Goal: Use online tool/utility

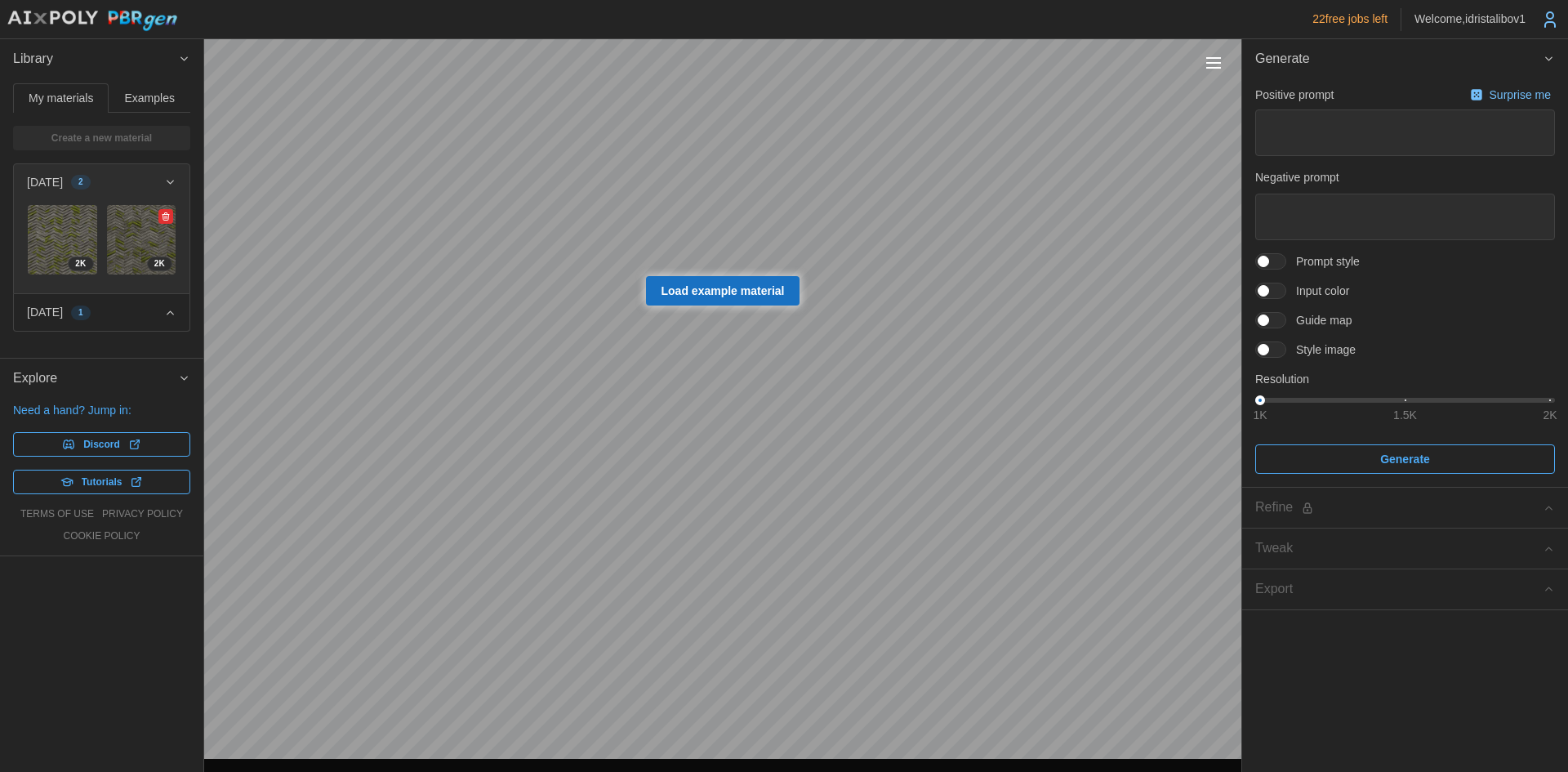
click at [113, 236] on img at bounding box center [141, 239] width 69 height 69
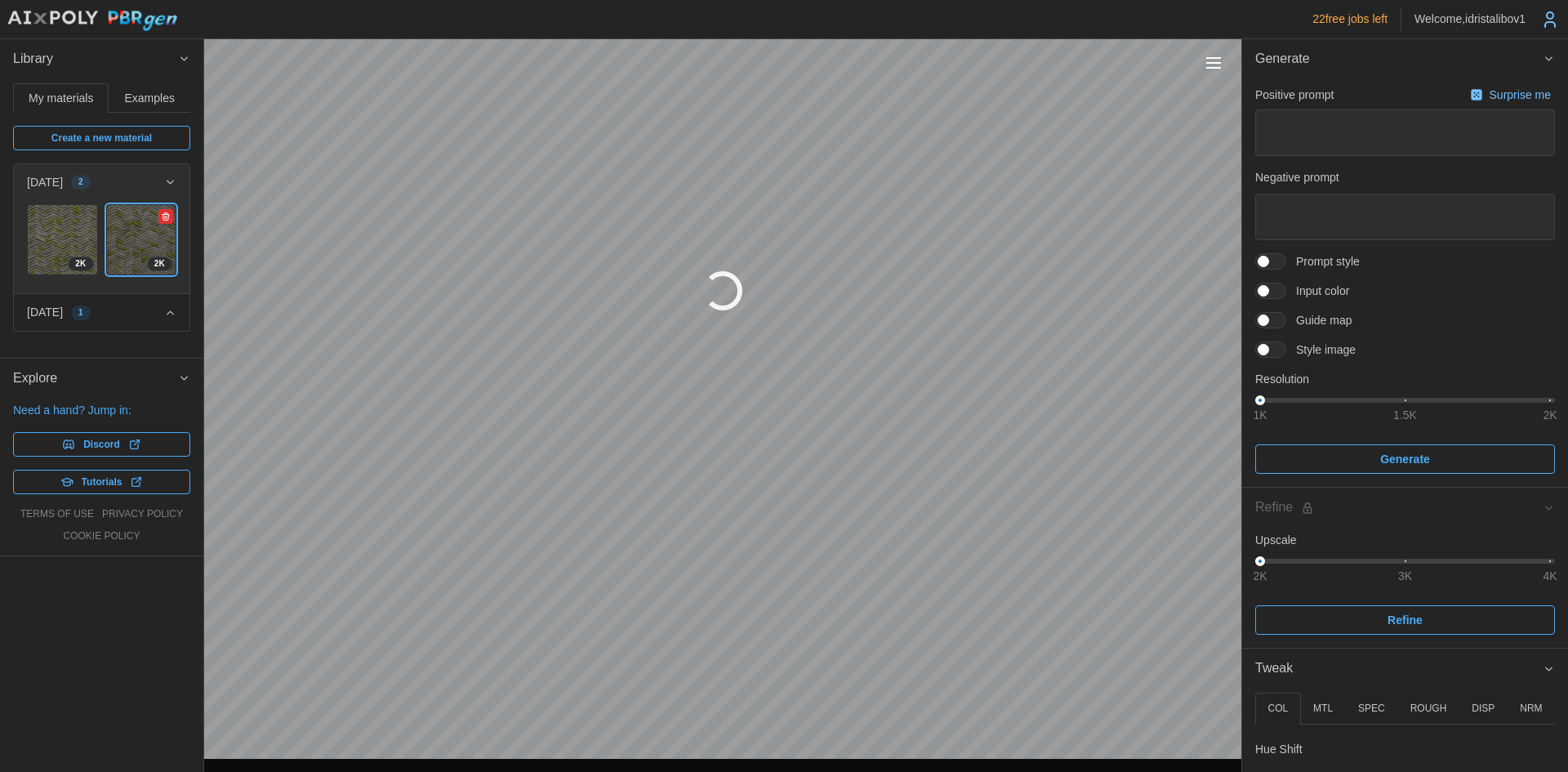
click at [113, 236] on img at bounding box center [141, 239] width 69 height 69
type textarea "*"
type textarea "**********"
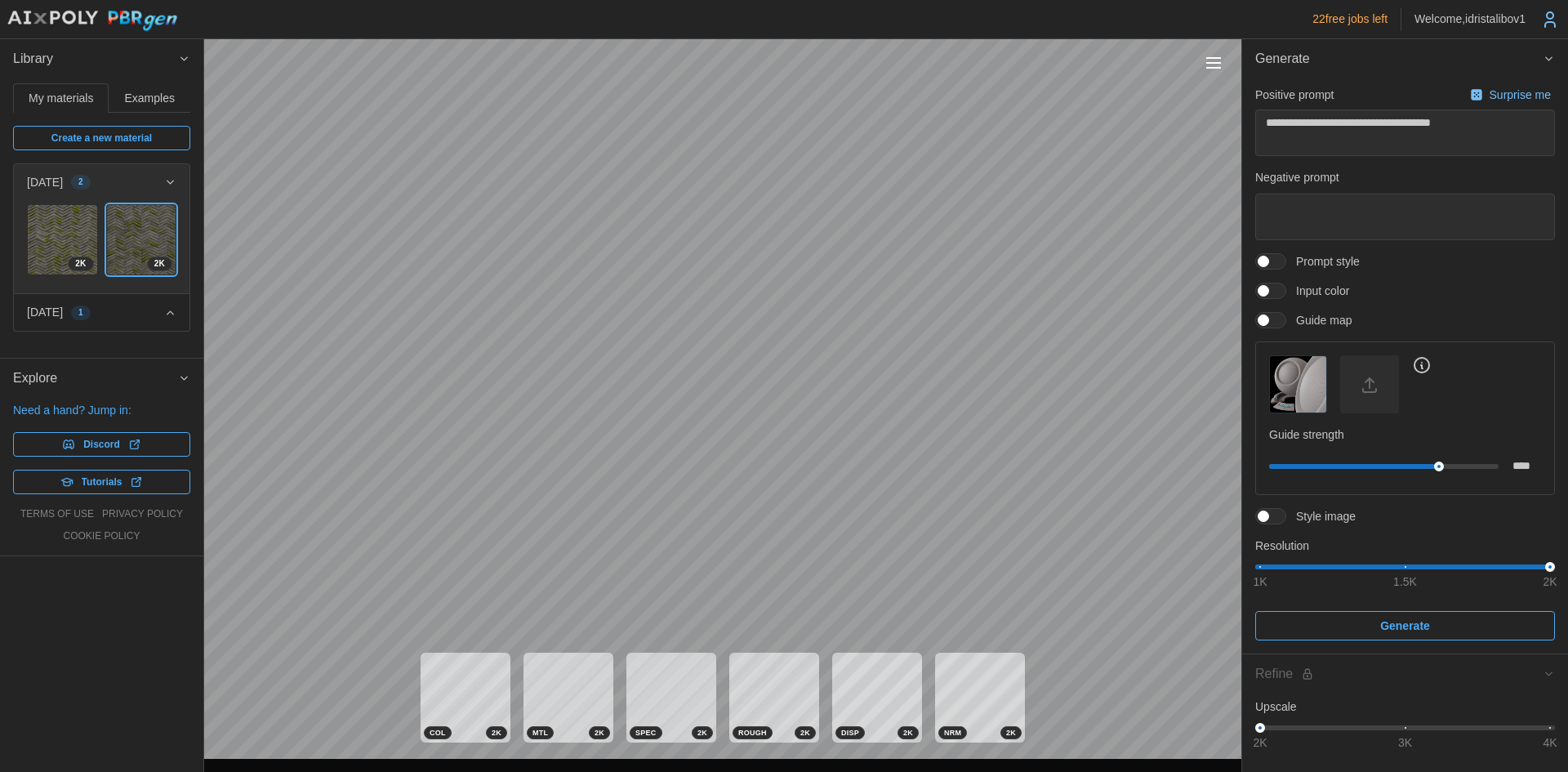
click at [188, 60] on icon "button" at bounding box center [184, 58] width 12 height 13
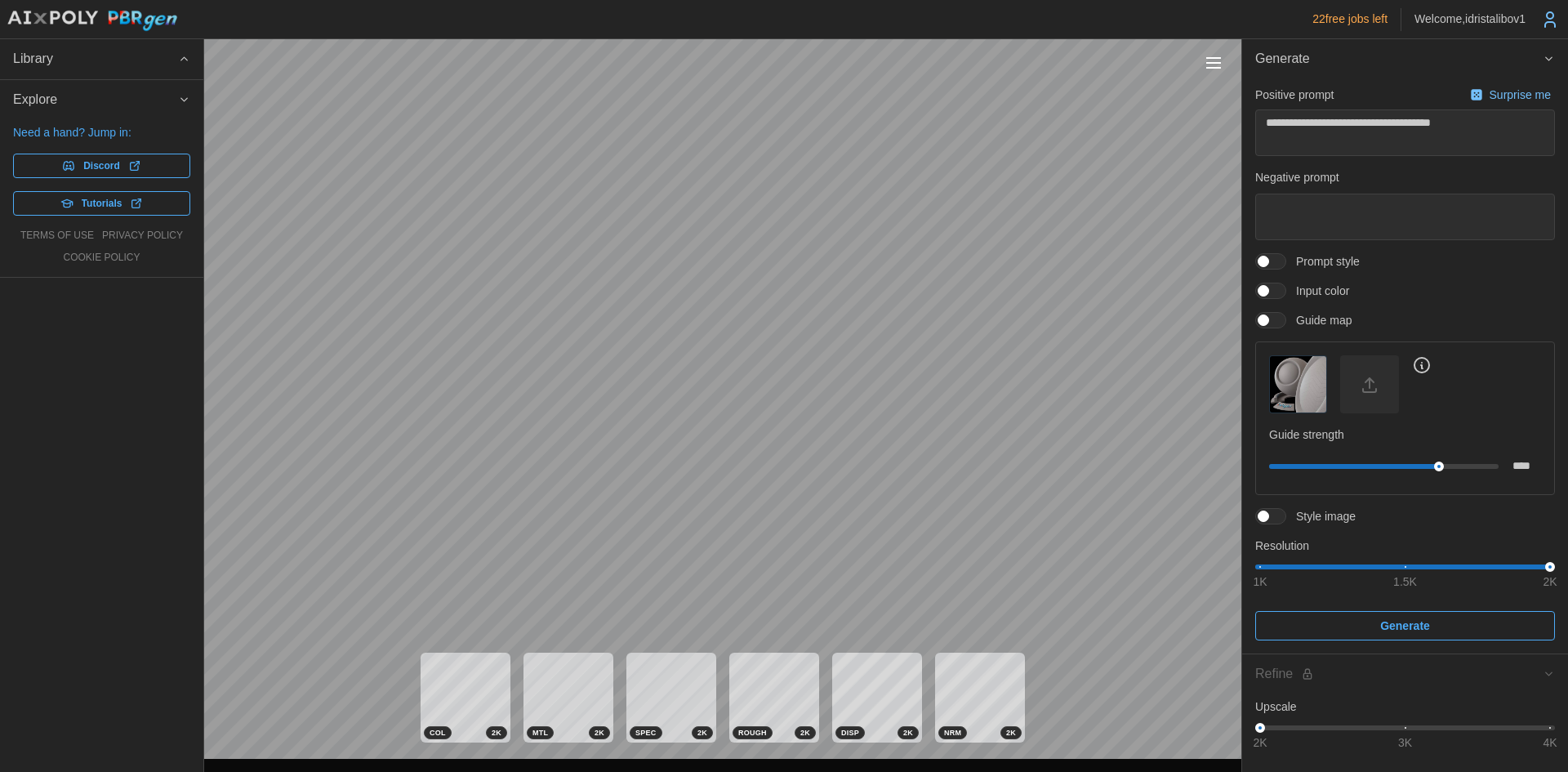
click at [188, 60] on icon "button" at bounding box center [184, 58] width 12 height 13
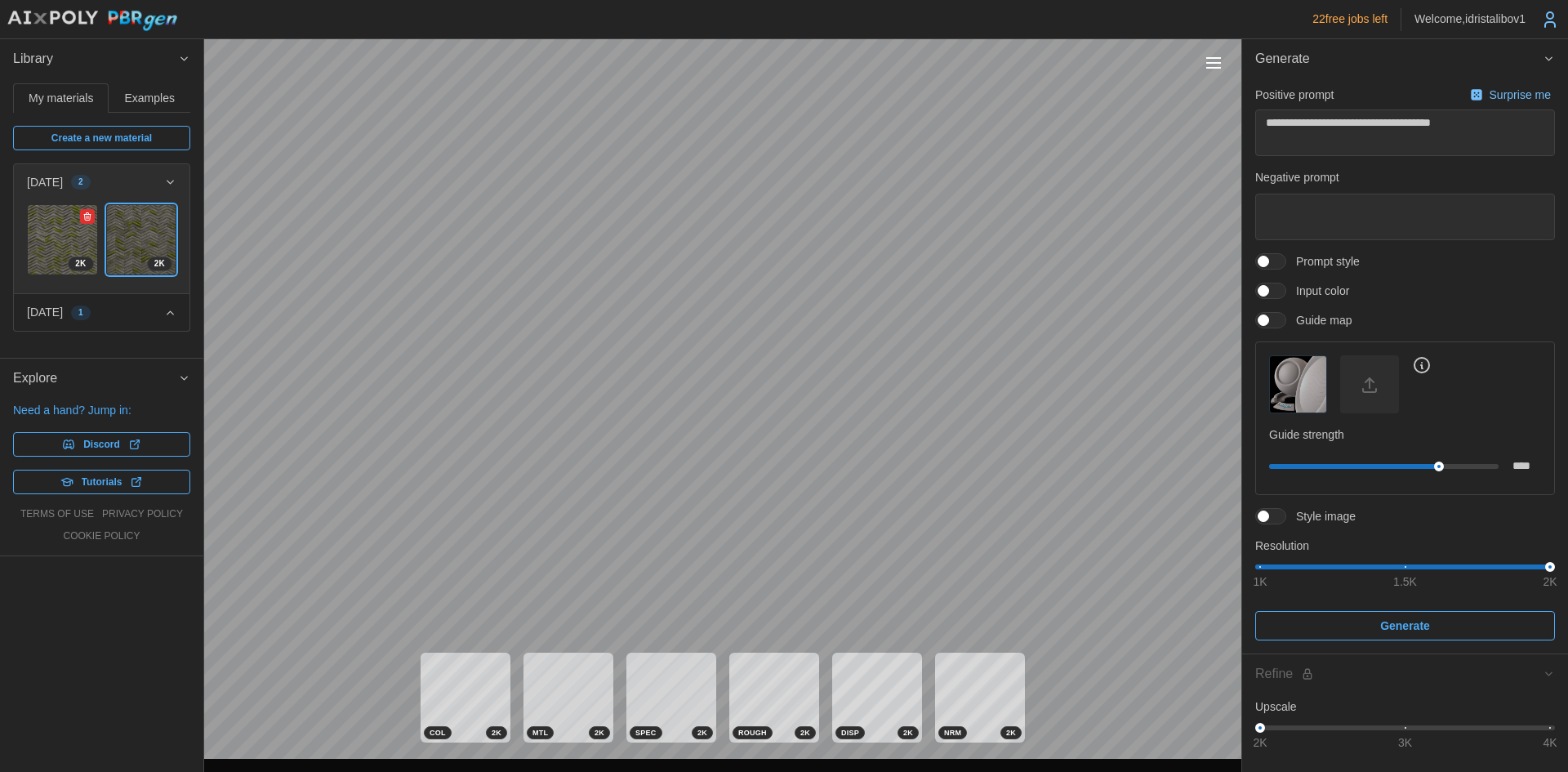
click at [31, 234] on img at bounding box center [62, 239] width 69 height 69
type textarea "*"
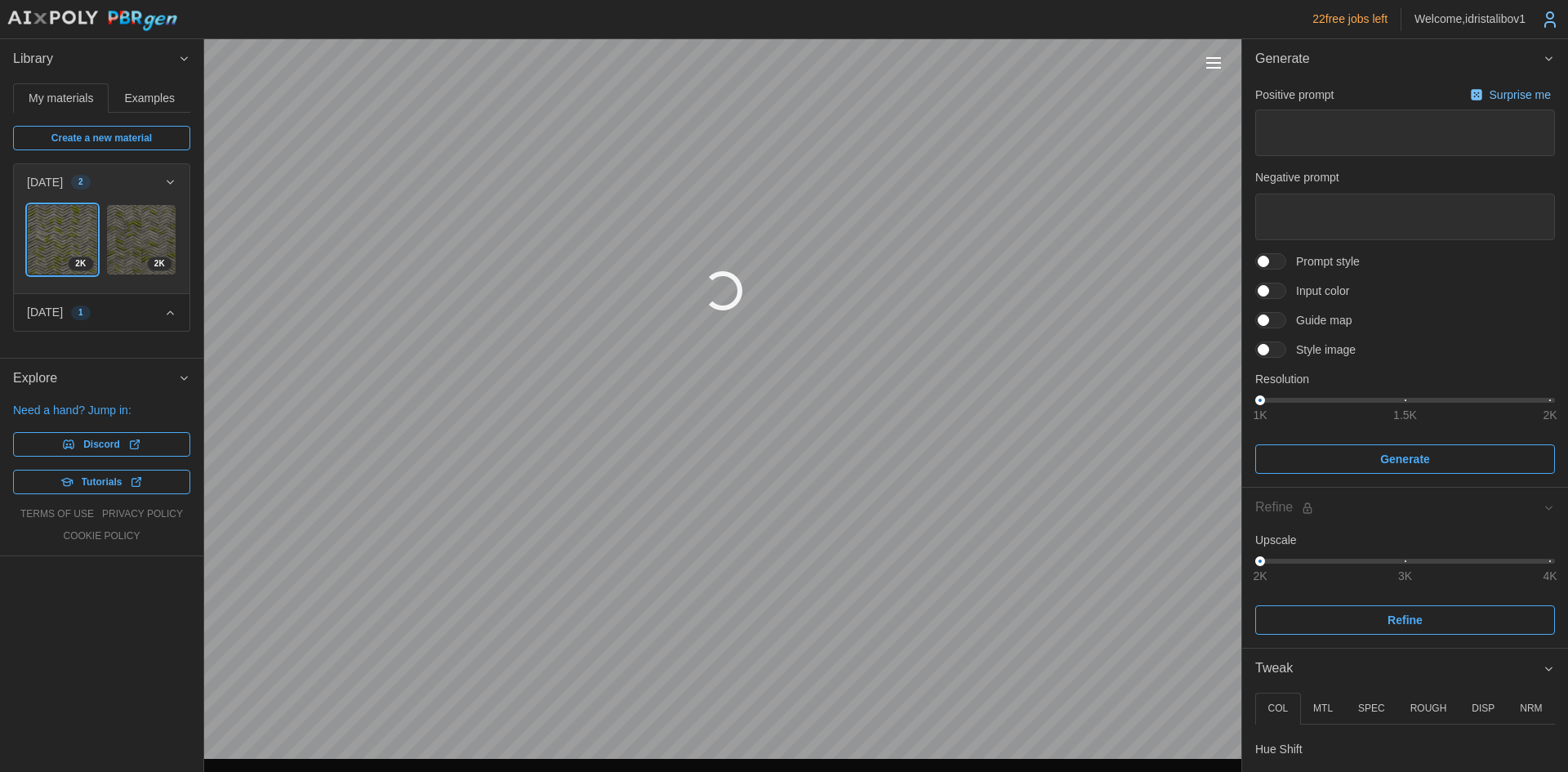
type textarea "*"
type textarea "**********"
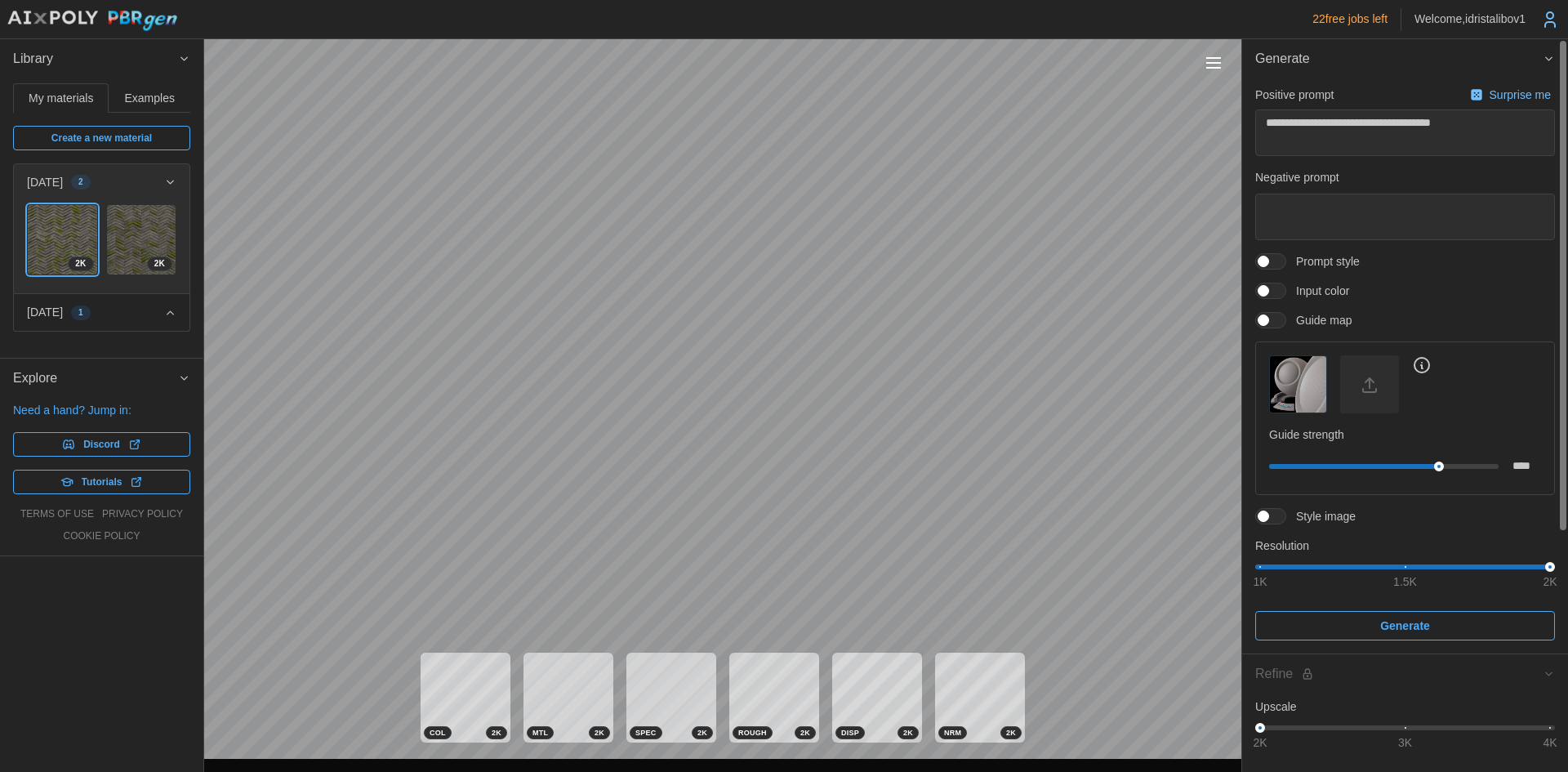
click at [1287, 402] on img "button" at bounding box center [1298, 385] width 56 height 56
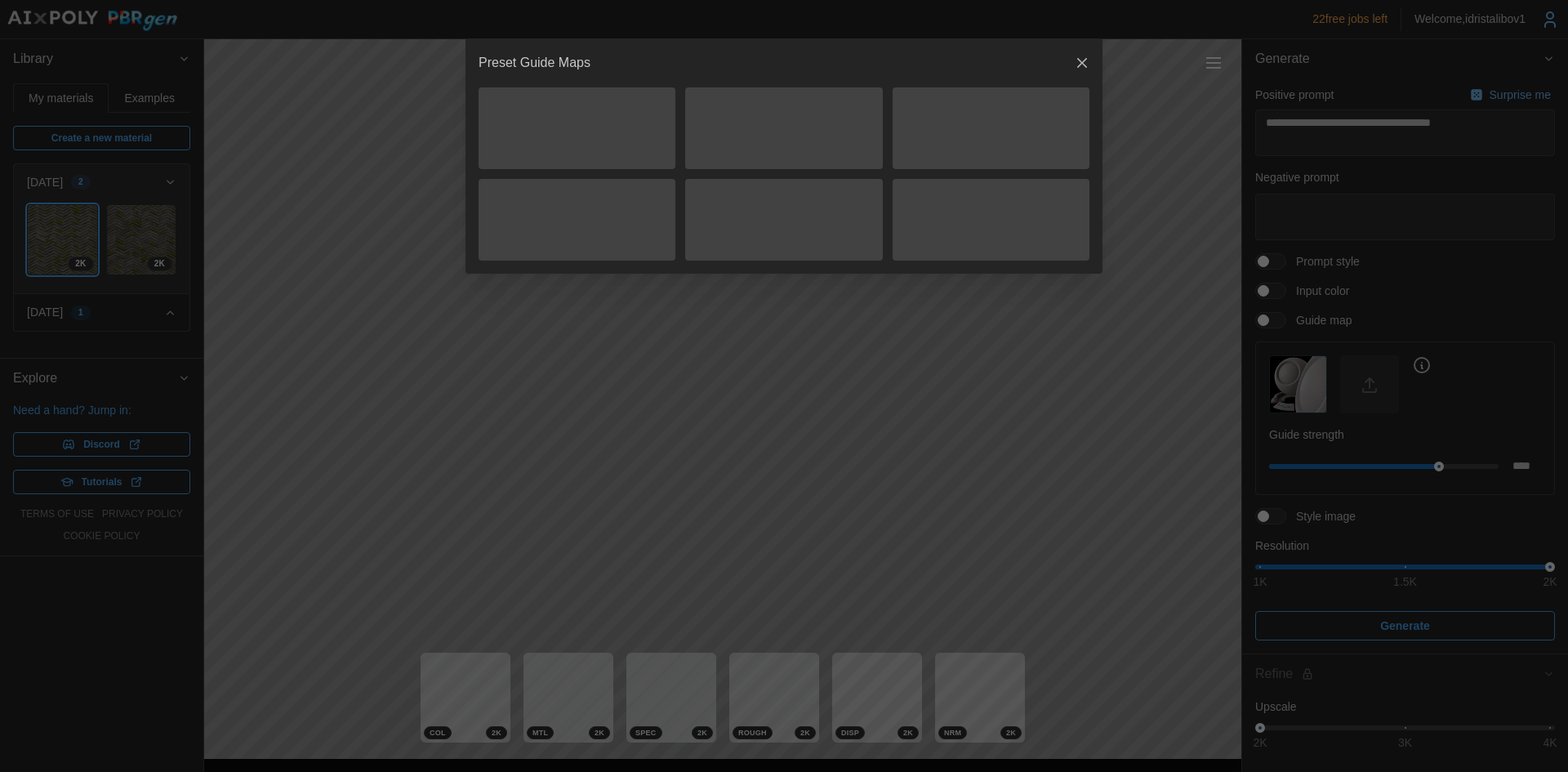
click at [1079, 55] on button "button" at bounding box center [1081, 62] width 23 height 23
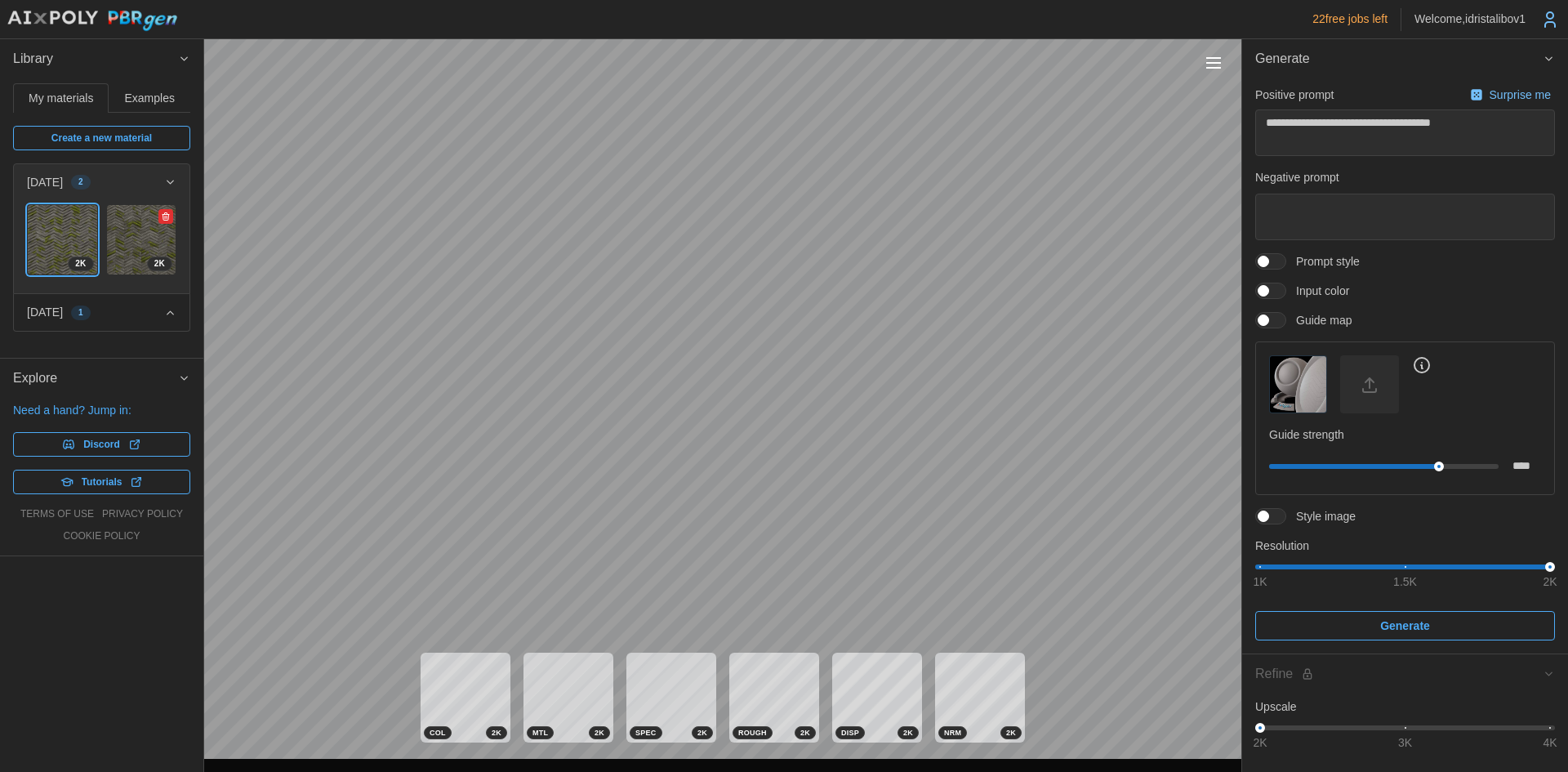
click at [134, 232] on img at bounding box center [141, 239] width 69 height 69
click at [158, 92] on span "Examples" at bounding box center [150, 97] width 49 height 11
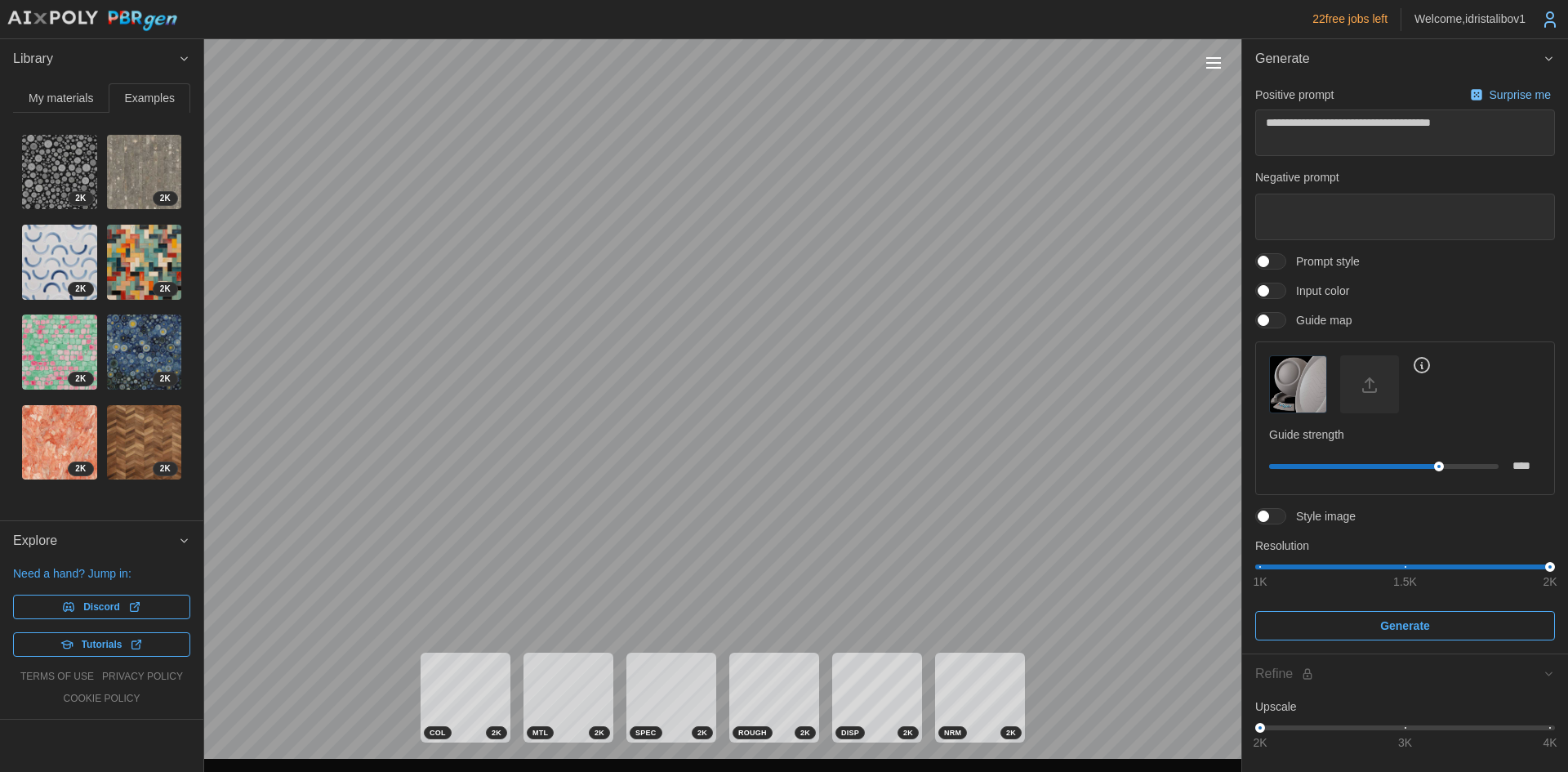
click at [144, 173] on img at bounding box center [144, 172] width 75 height 75
type textarea "*"
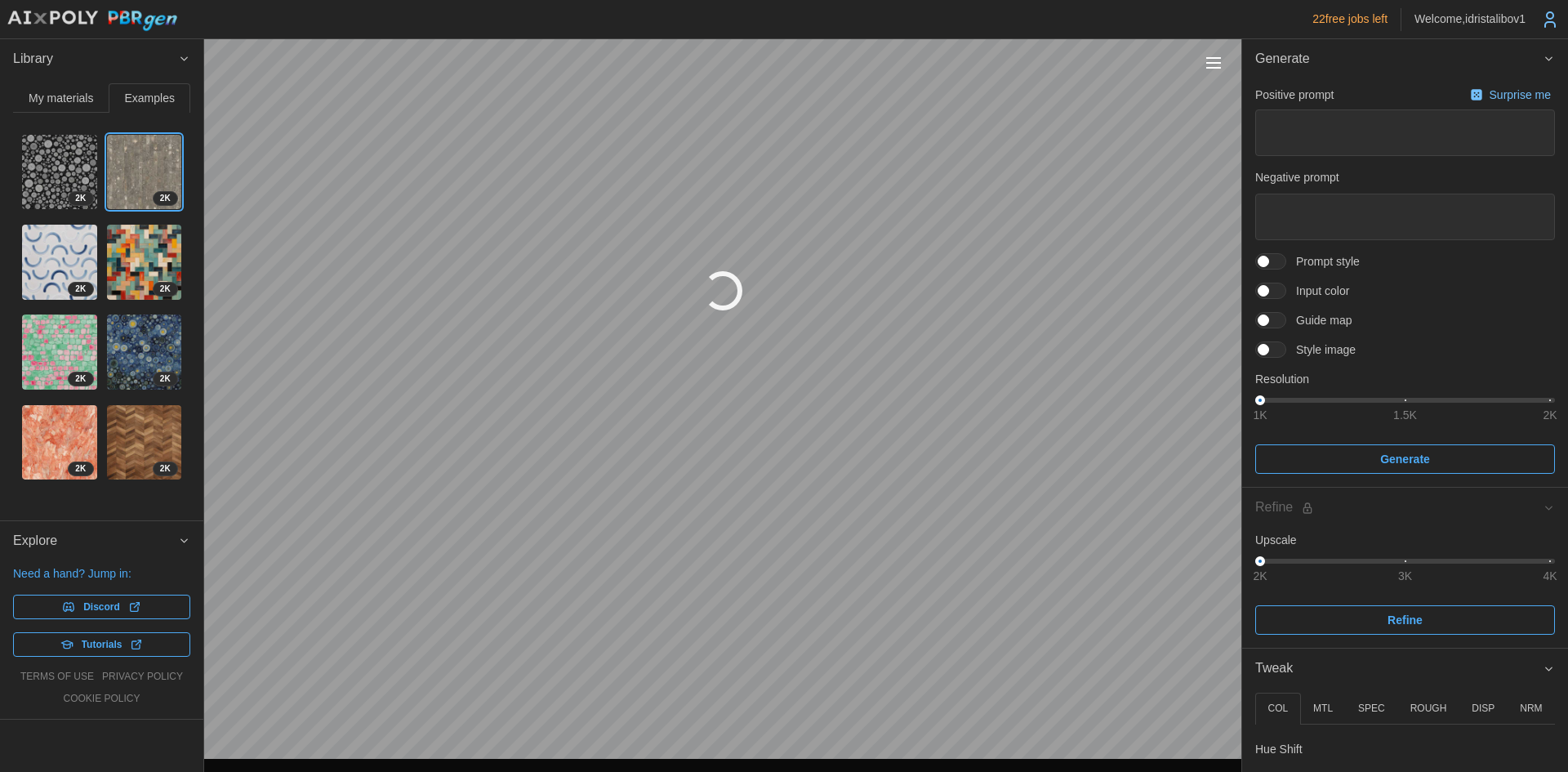
click at [144, 173] on img at bounding box center [144, 172] width 75 height 75
type textarea "*"
type textarea "********"
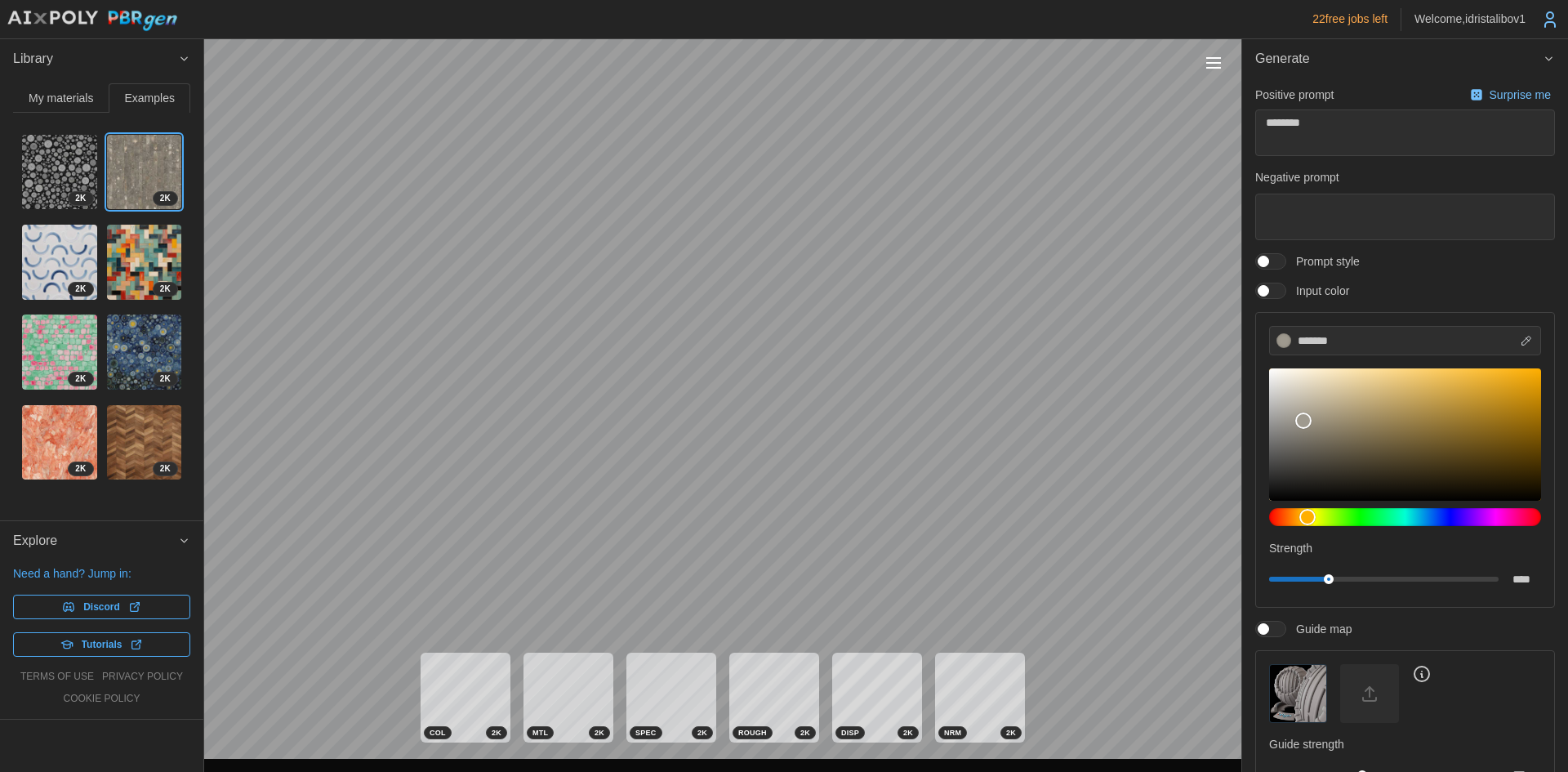
type textarea "*"
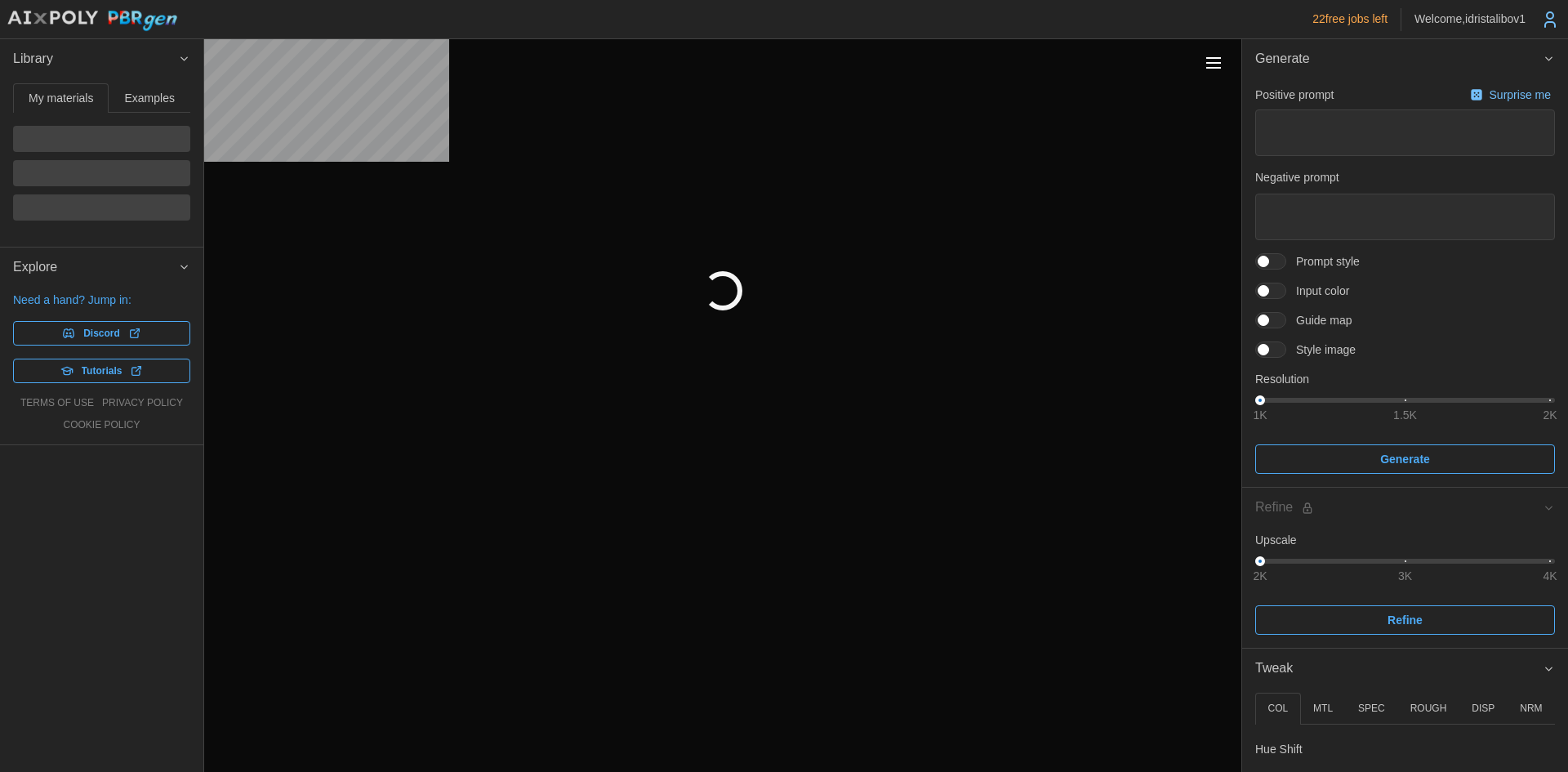
type textarea "*"
type textarea "********"
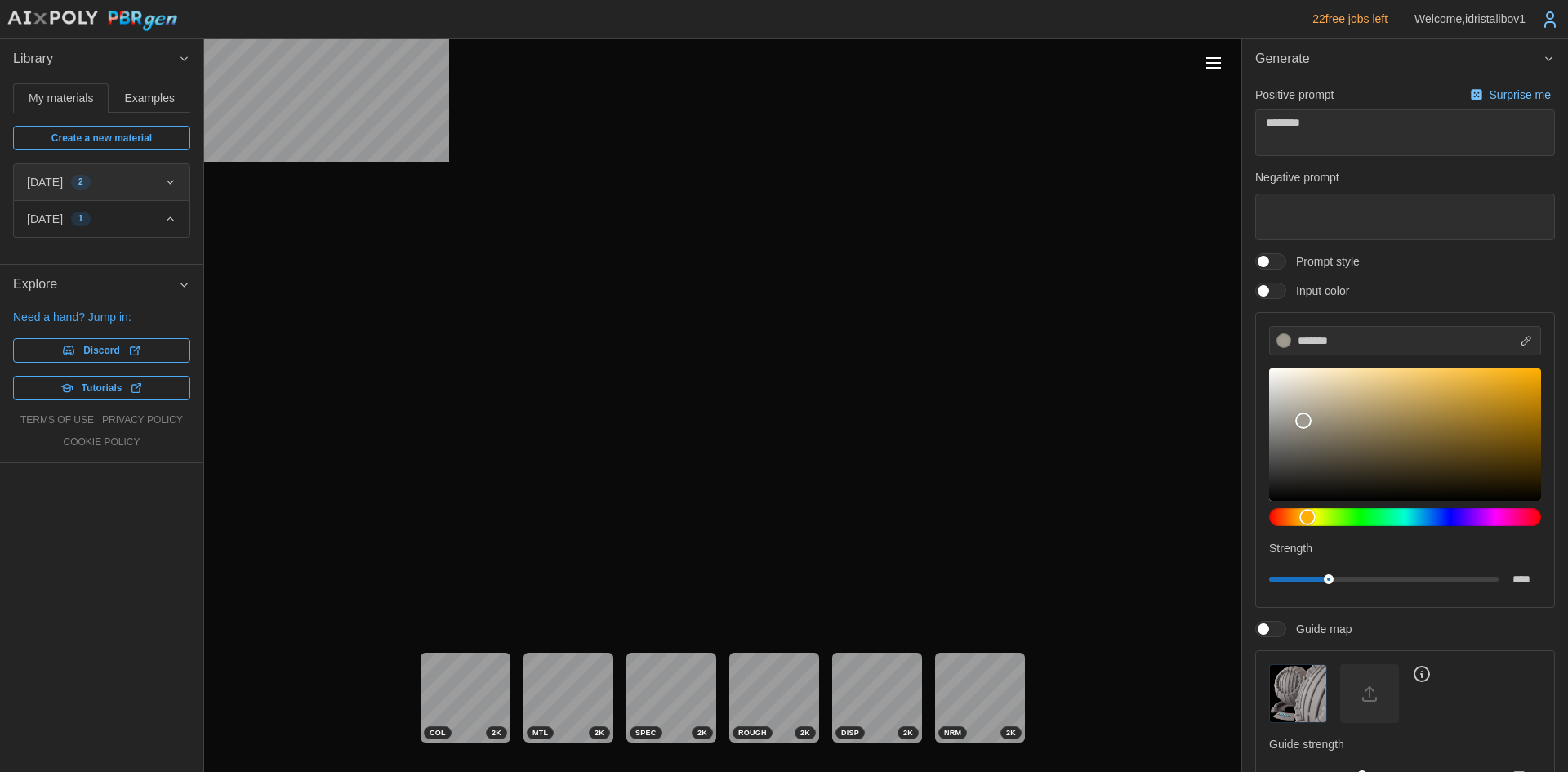
type textarea "*"
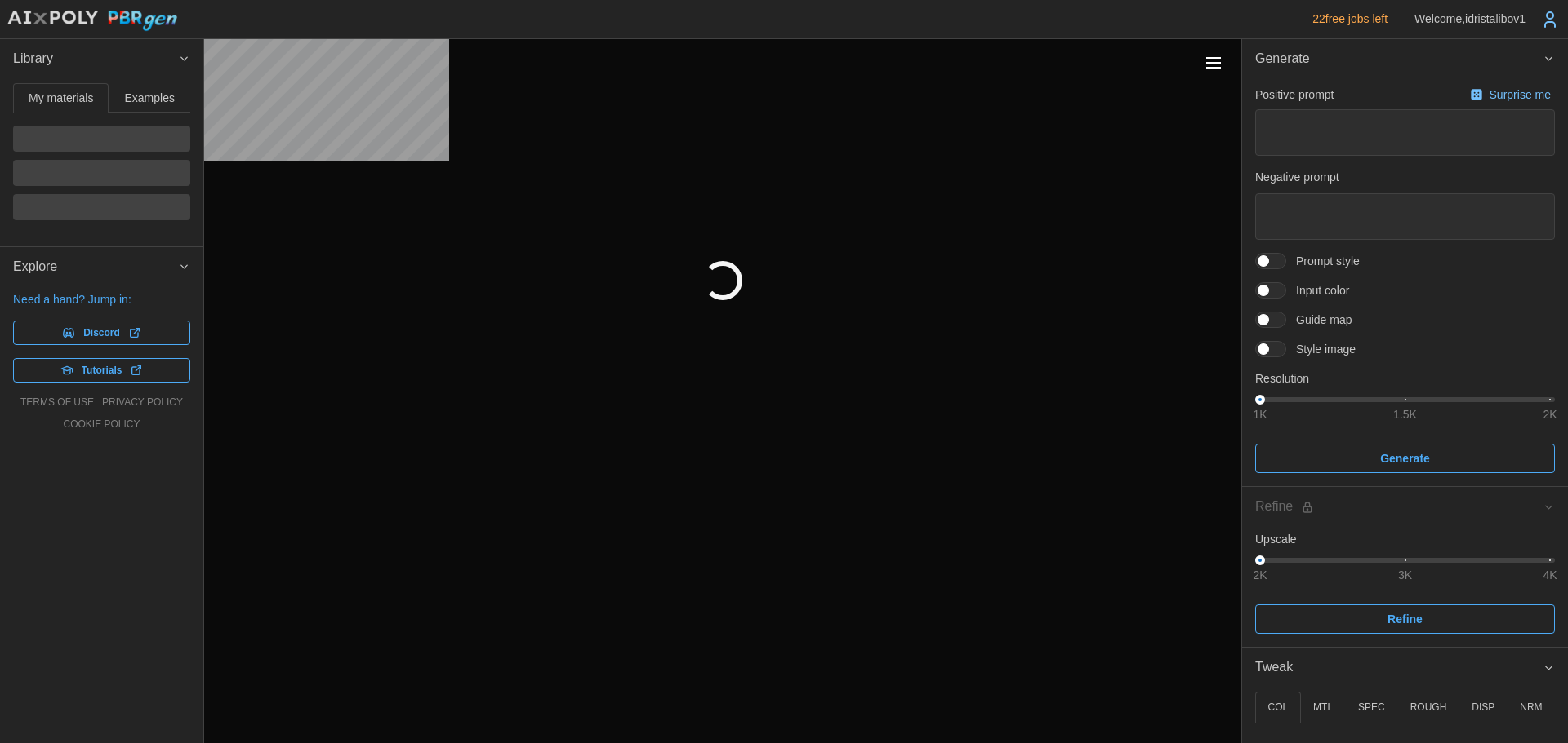
type textarea "*"
type textarea "********"
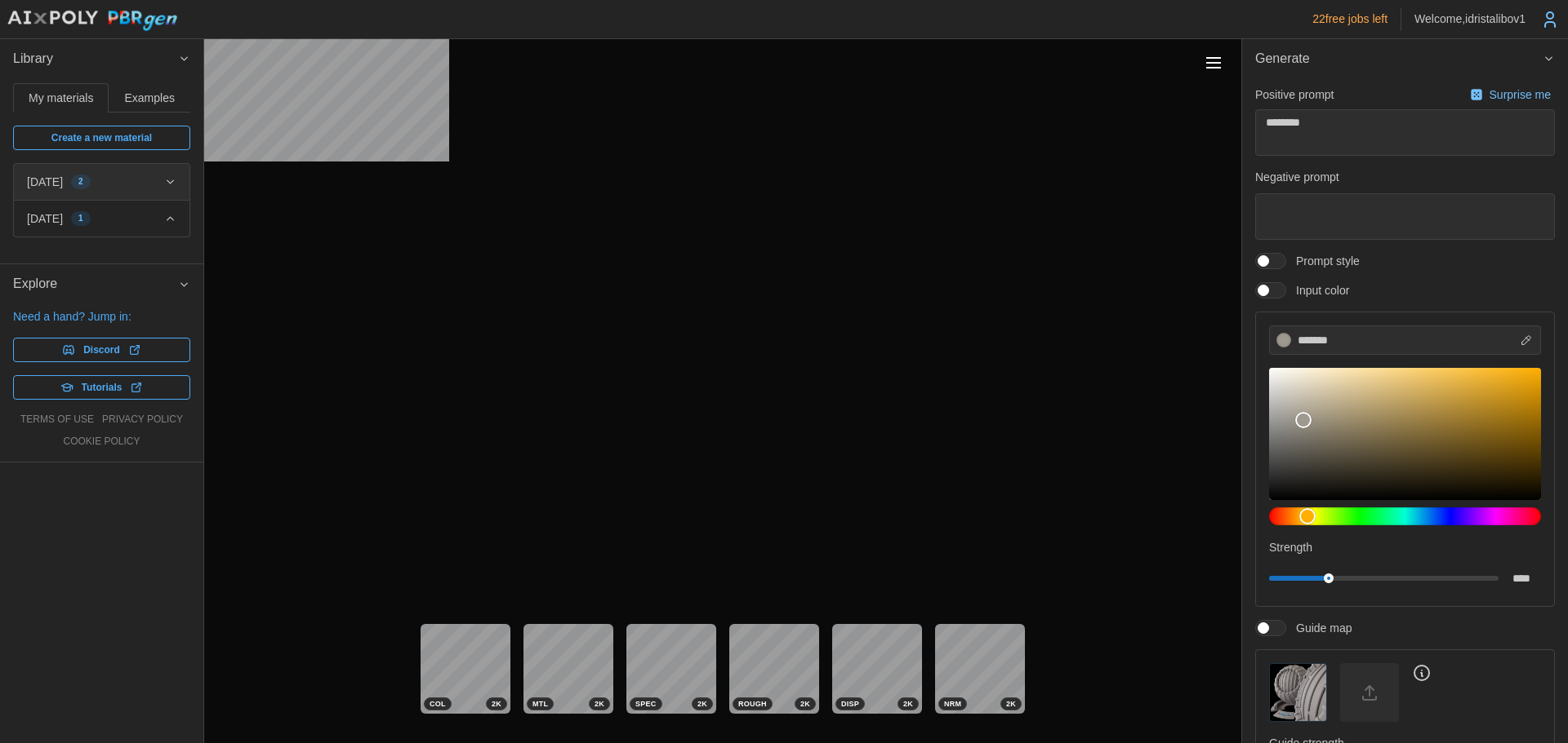
type textarea "*"
